Goal: Transaction & Acquisition: Book appointment/travel/reservation

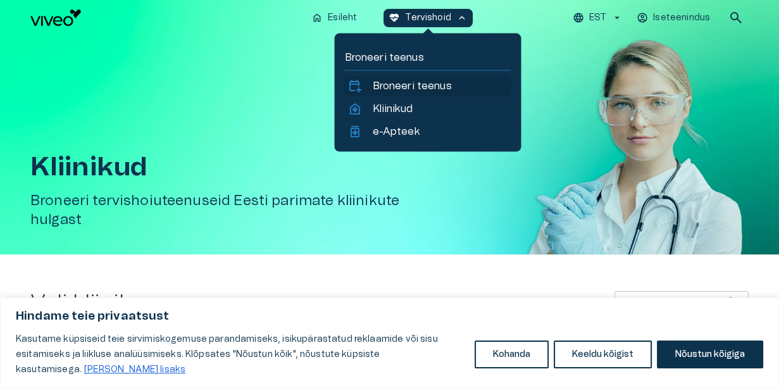
click at [397, 82] on p "Broneeri teenus" at bounding box center [411, 85] width 79 height 15
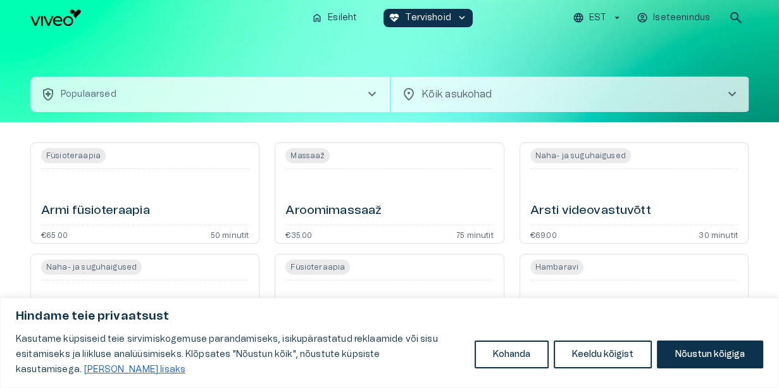
click at [134, 84] on button "health_and_safety Populaarsed chevron_right" at bounding box center [209, 94] width 359 height 35
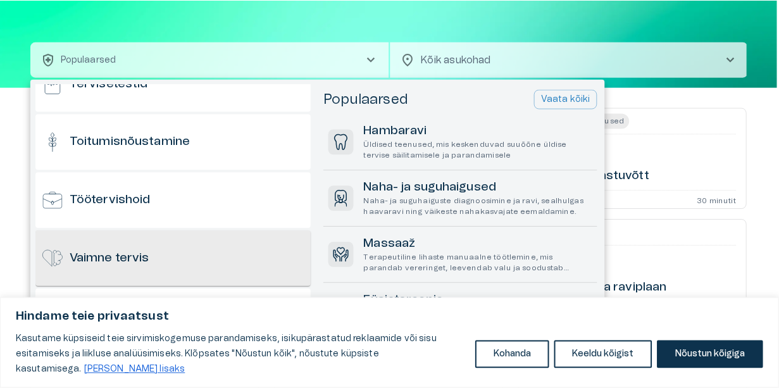
scroll to position [1246, 0]
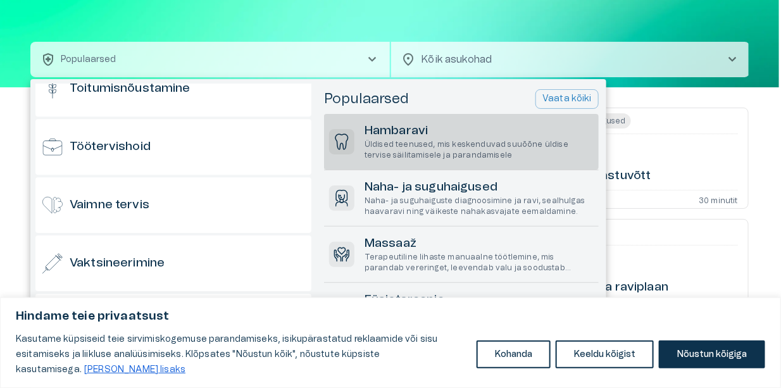
click at [387, 131] on h6 "Hambaravi" at bounding box center [479, 131] width 229 height 17
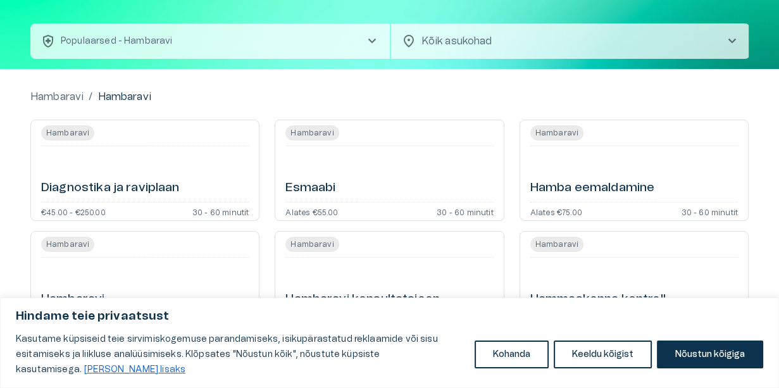
scroll to position [127, 0]
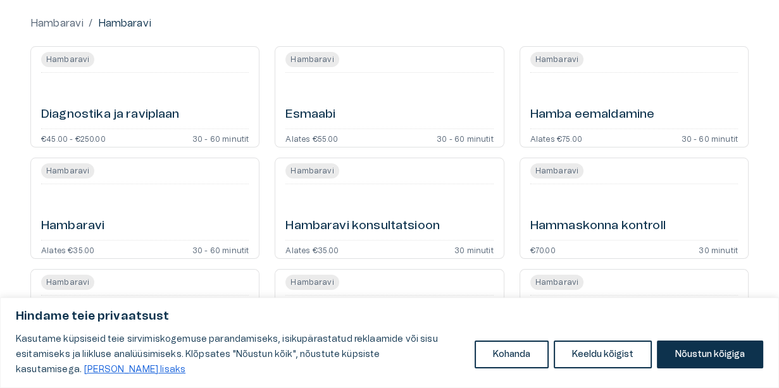
click at [307, 115] on h6 "Esmaabi" at bounding box center [310, 114] width 50 height 17
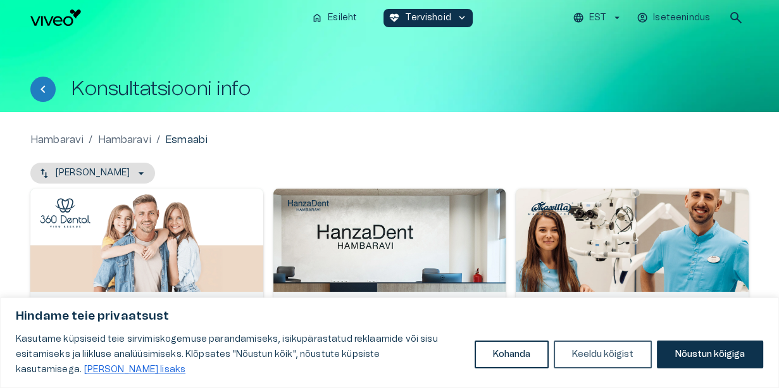
click at [590, 351] on button "Keeldu kõigist" at bounding box center [603, 354] width 98 height 28
